Goal: Information Seeking & Learning: Find specific fact

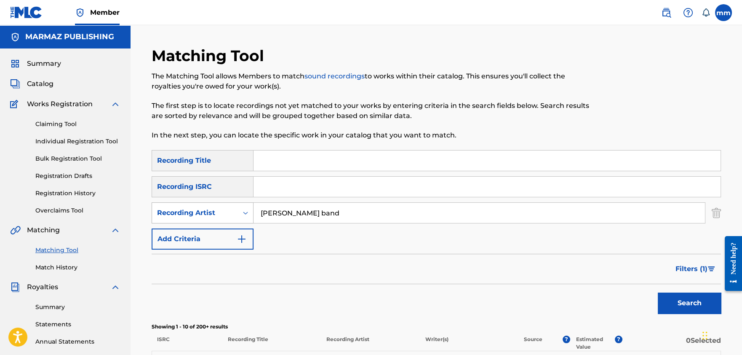
drag, startPoint x: 316, startPoint y: 212, endPoint x: 235, endPoint y: 206, distance: 81.5
click at [235, 206] on div "SearchWithCriteria2789603c-f9d2-44e2-a02e-525a6b8e4971 Recording Artist [PERSON…" at bounding box center [437, 212] width 570 height 21
type input "[PERSON_NAME]"
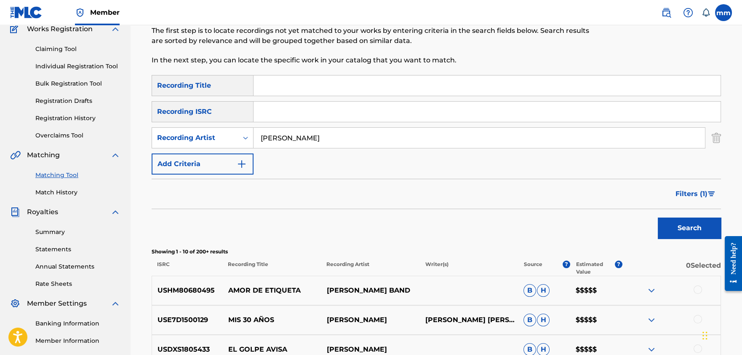
scroll to position [107, 0]
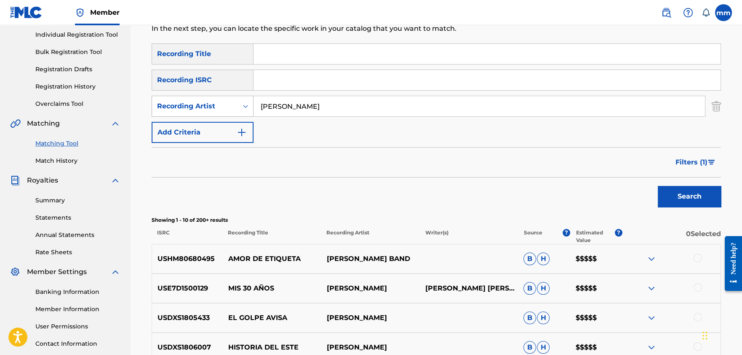
click at [245, 108] on icon "Search Form" at bounding box center [245, 106] width 8 height 8
click at [219, 126] on div "Writer" at bounding box center [202, 127] width 101 height 21
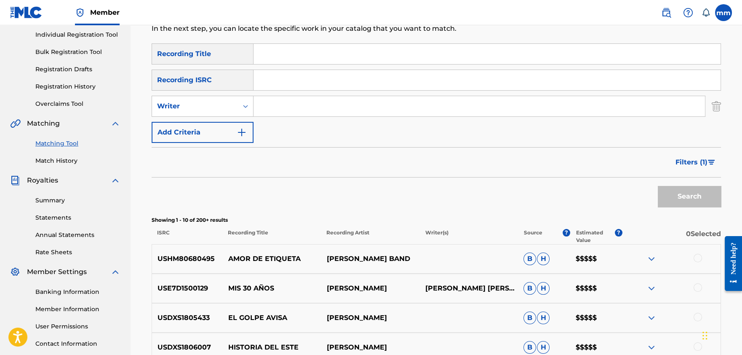
click at [262, 107] on input "Search Form" at bounding box center [480, 106] width 452 height 20
click at [290, 109] on input "Search Form" at bounding box center [480, 106] width 452 height 20
type input "[PERSON_NAME]"
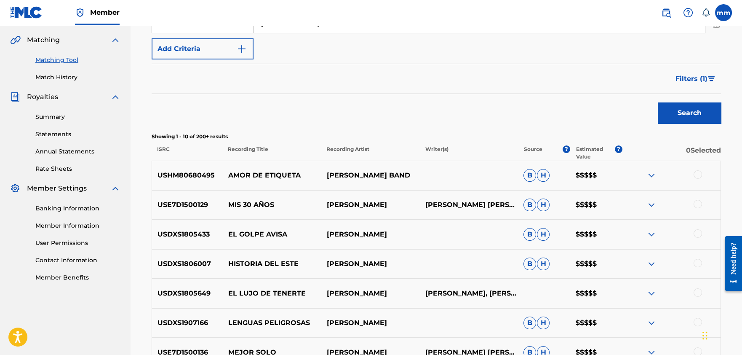
scroll to position [182, 0]
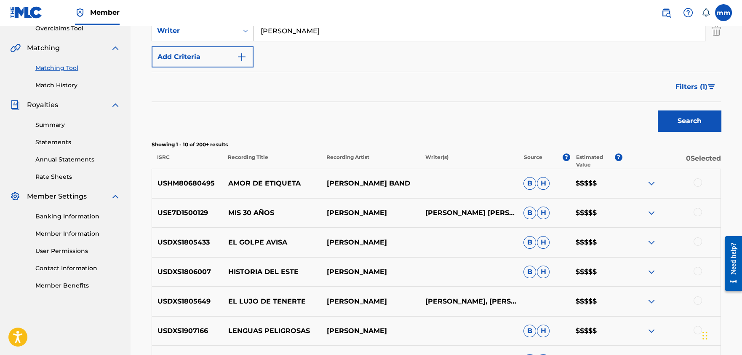
click at [705, 114] on button "Search" at bounding box center [689, 120] width 63 height 21
